Goal: Transaction & Acquisition: Purchase product/service

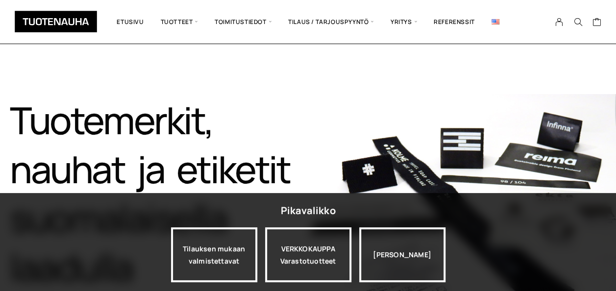
scroll to position [67, 0]
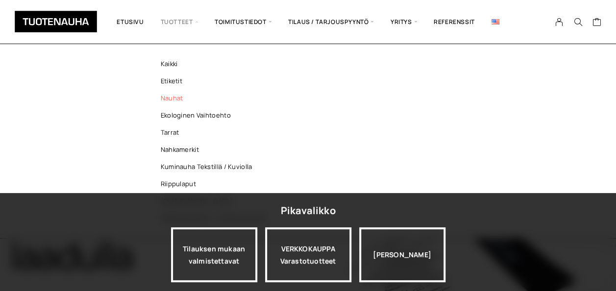
click at [171, 100] on link "Nauhat" at bounding box center [216, 98] width 142 height 17
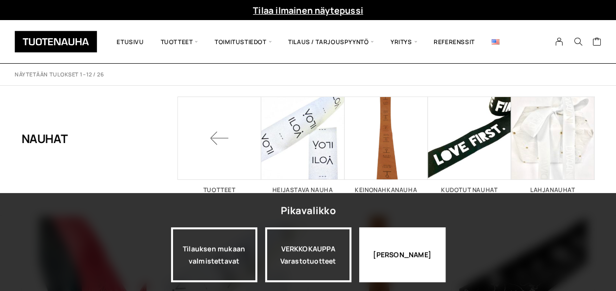
click at [371, 264] on div "[PERSON_NAME]" at bounding box center [402, 254] width 86 height 55
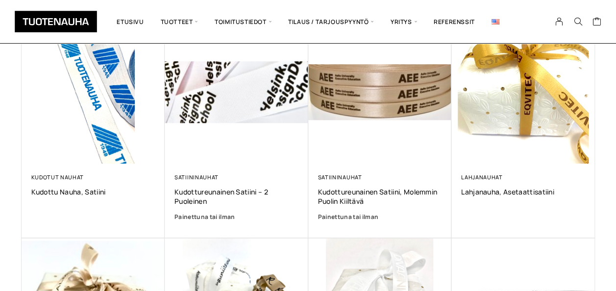
scroll to position [403, 0]
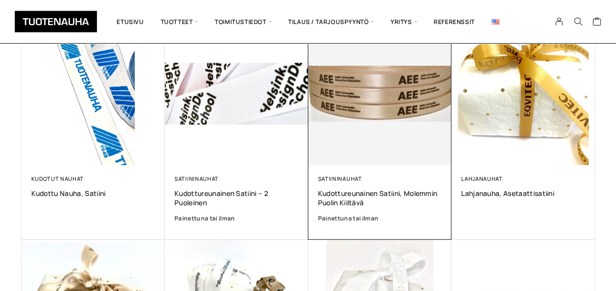
click at [385, 118] on img at bounding box center [380, 94] width 144 height 144
